Goal: Information Seeking & Learning: Understand process/instructions

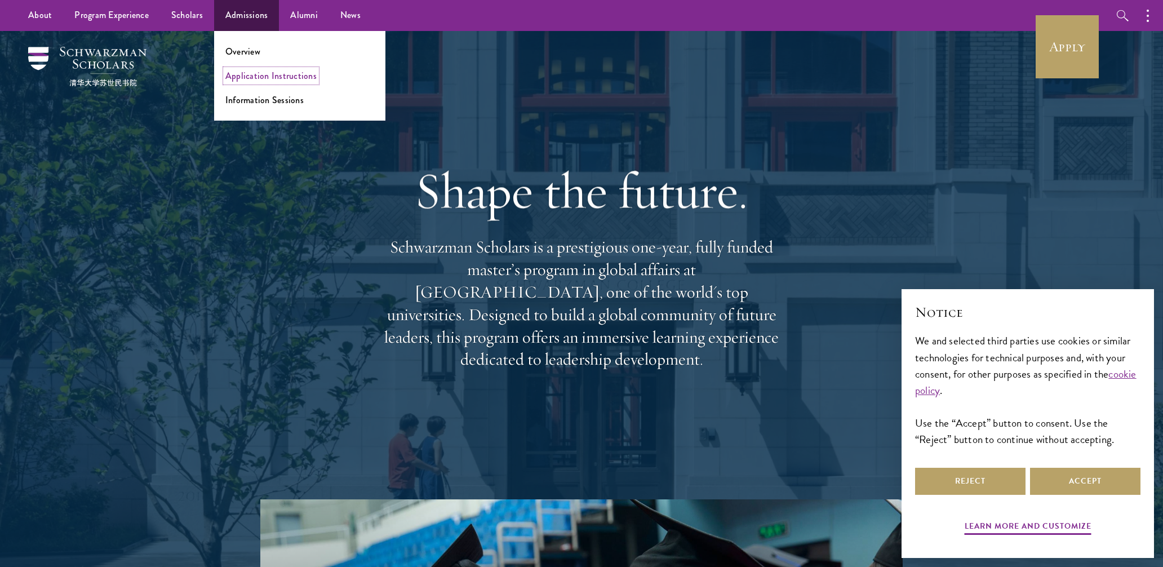
click at [250, 72] on link "Application Instructions" at bounding box center [270, 75] width 91 height 13
